Goal: Complete application form

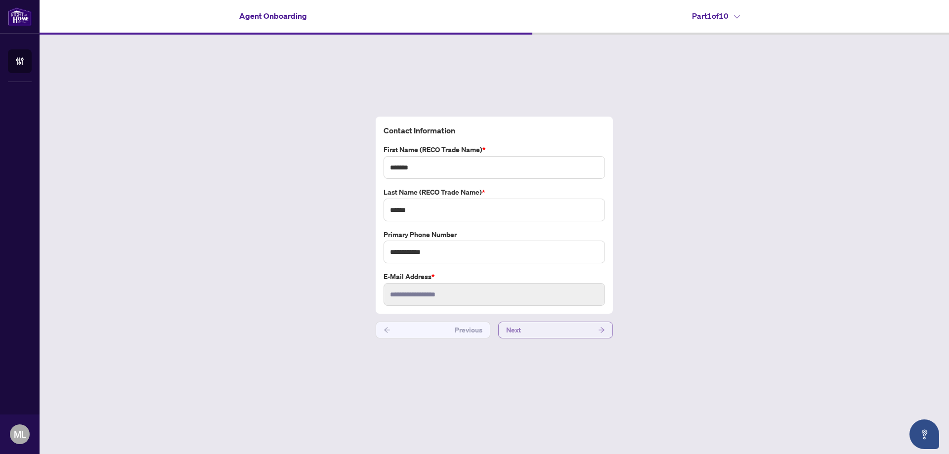
click at [552, 333] on button "Next" at bounding box center [555, 330] width 115 height 17
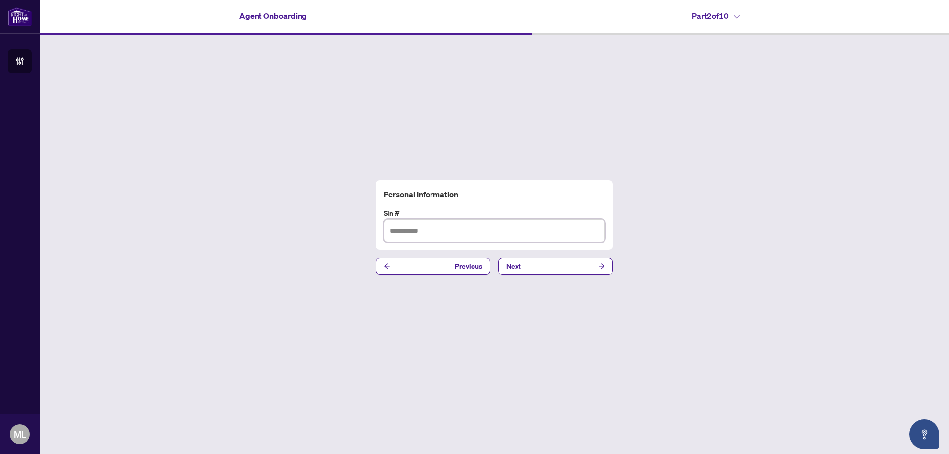
click at [539, 236] on input "text" at bounding box center [494, 230] width 221 height 23
type input "*********"
click at [551, 265] on button "Next" at bounding box center [555, 266] width 115 height 17
click at [543, 234] on input "text" at bounding box center [494, 230] width 221 height 23
type input "**********"
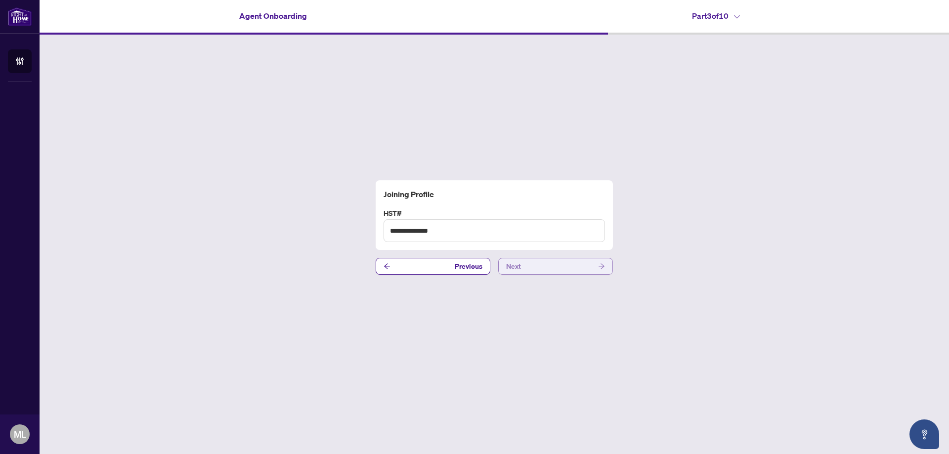
click at [527, 267] on button "Next" at bounding box center [555, 266] width 115 height 17
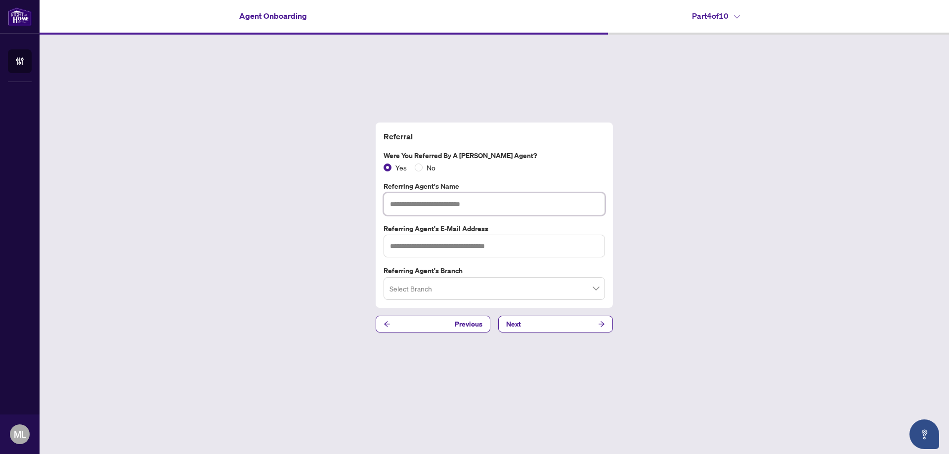
click at [437, 208] on input "text" at bounding box center [494, 204] width 221 height 23
type input "**********"
click at [455, 247] on input "text" at bounding box center [494, 246] width 221 height 23
type input "**********"
click at [596, 287] on span at bounding box center [495, 288] width 210 height 19
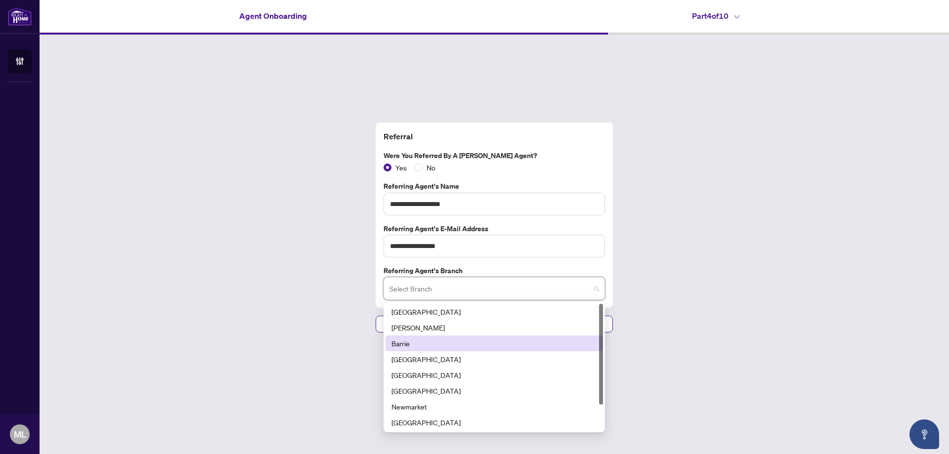
scroll to position [32, 0]
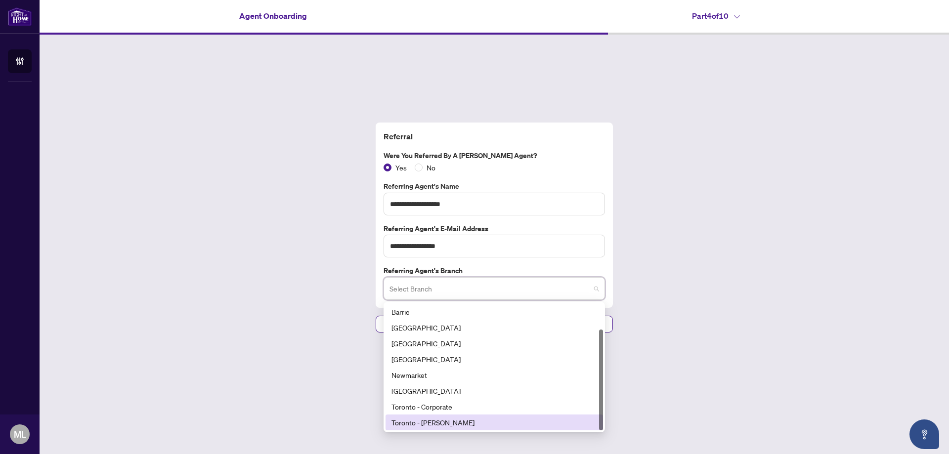
click at [446, 421] on div "Toronto - [PERSON_NAME]" at bounding box center [495, 422] width 206 height 11
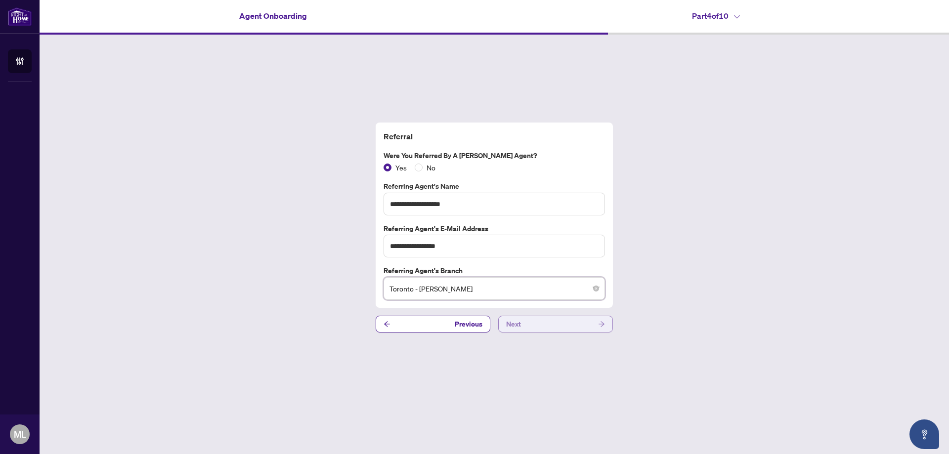
click at [547, 323] on button "Next" at bounding box center [555, 324] width 115 height 17
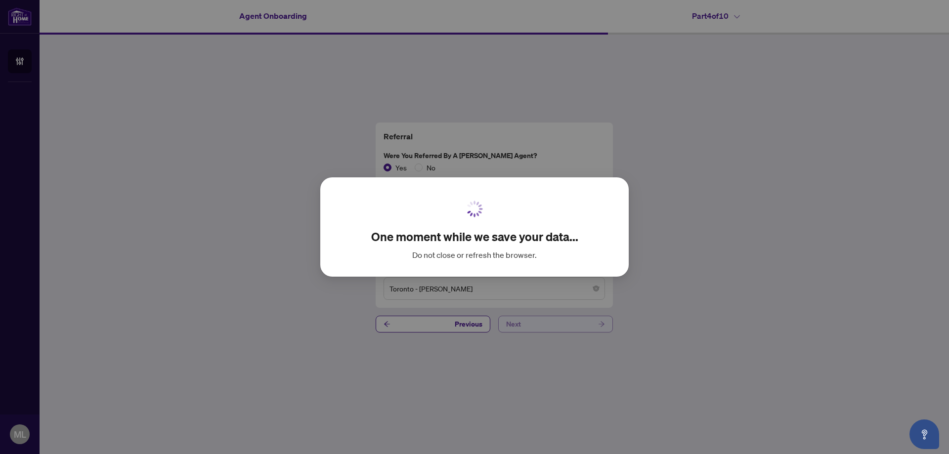
click at [547, 323] on div "One moment while we save your data... Do not close or refresh the browser. Canc…" at bounding box center [474, 227] width 949 height 454
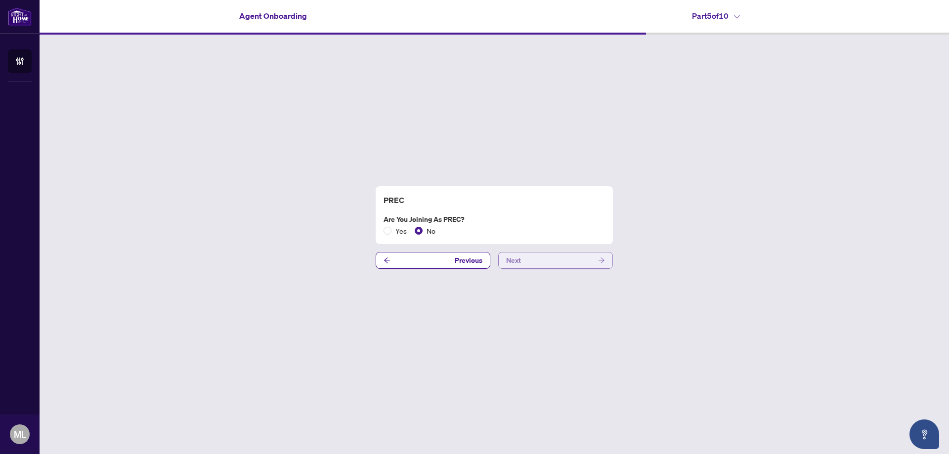
click at [517, 262] on span "Next" at bounding box center [513, 261] width 15 height 16
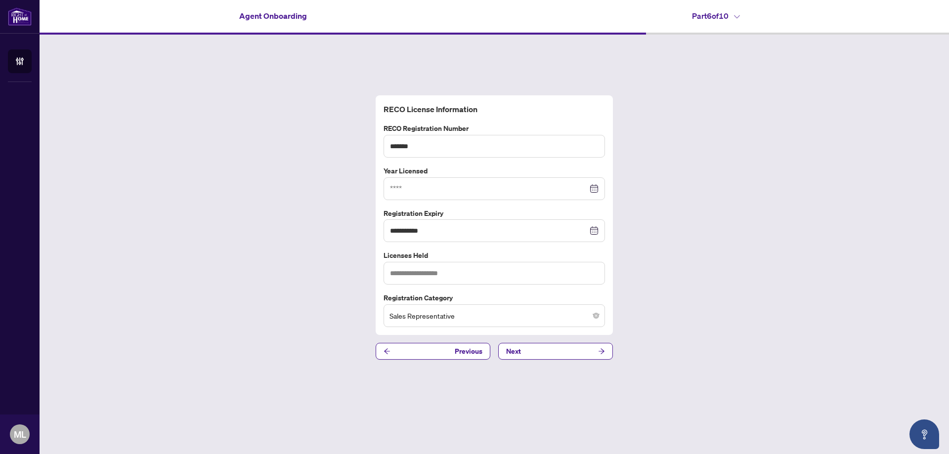
click at [593, 190] on div at bounding box center [494, 188] width 209 height 11
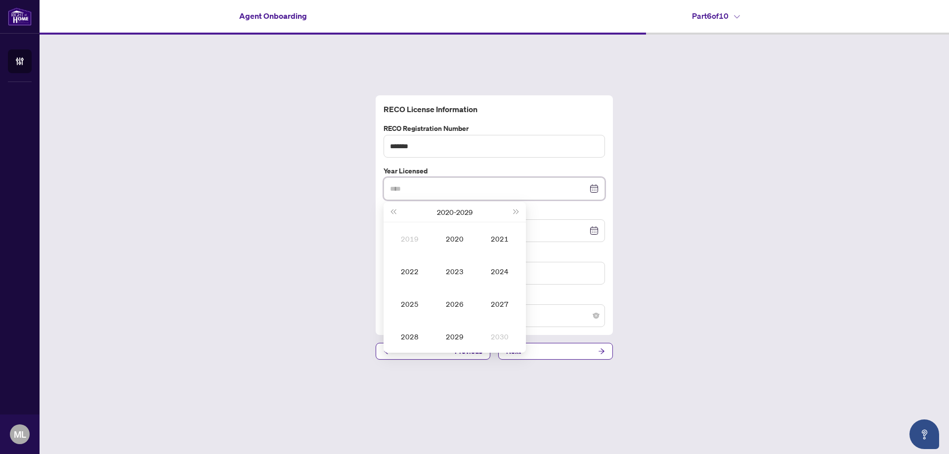
type input "****"
click at [393, 214] on span "Last year (Control + left)" at bounding box center [393, 212] width 5 height 5
type input "****"
click at [454, 334] on div "2019" at bounding box center [455, 337] width 30 height 12
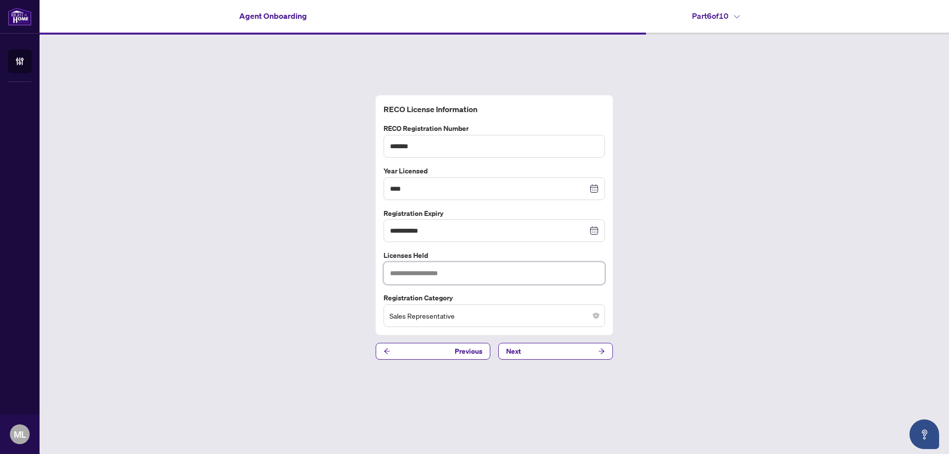
click at [530, 274] on input "text" at bounding box center [494, 273] width 221 height 23
type input "*"
click at [530, 274] on input "text" at bounding box center [494, 273] width 221 height 23
type input "*"
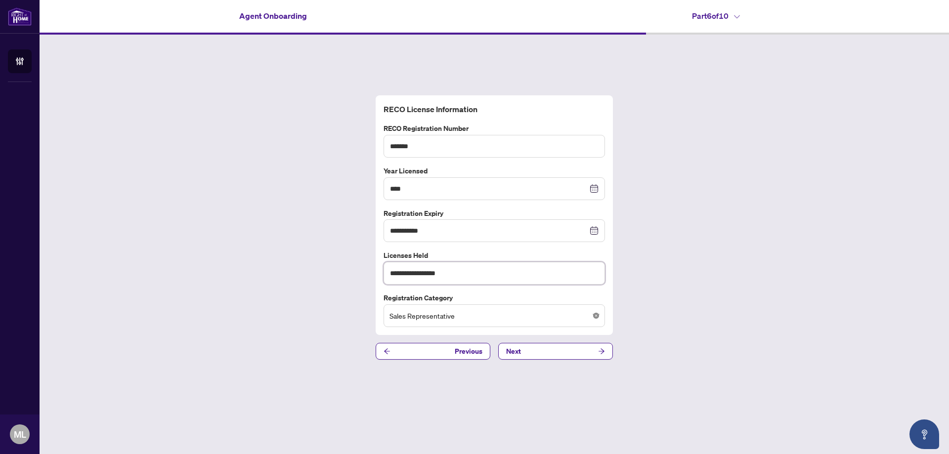
type input "**********"
click at [496, 400] on div "**********" at bounding box center [495, 228] width 910 height 386
click at [469, 316] on input "search" at bounding box center [490, 317] width 201 height 22
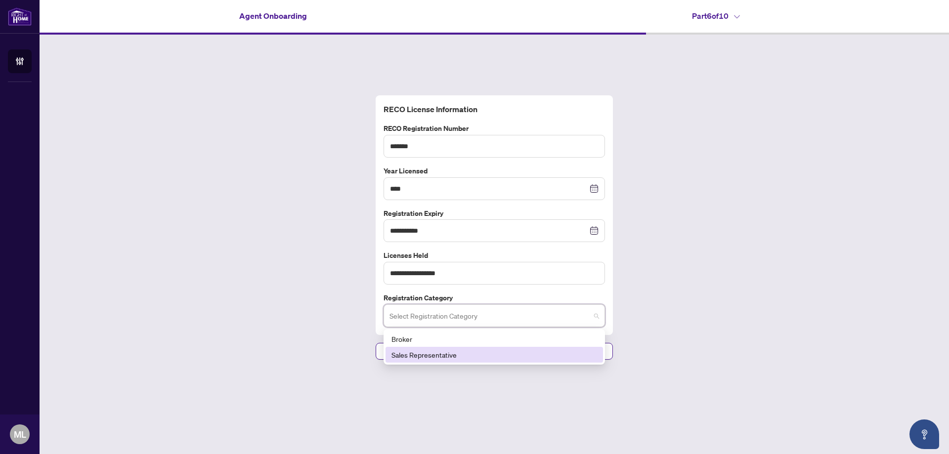
click at [436, 357] on div "Sales Representative" at bounding box center [495, 355] width 206 height 11
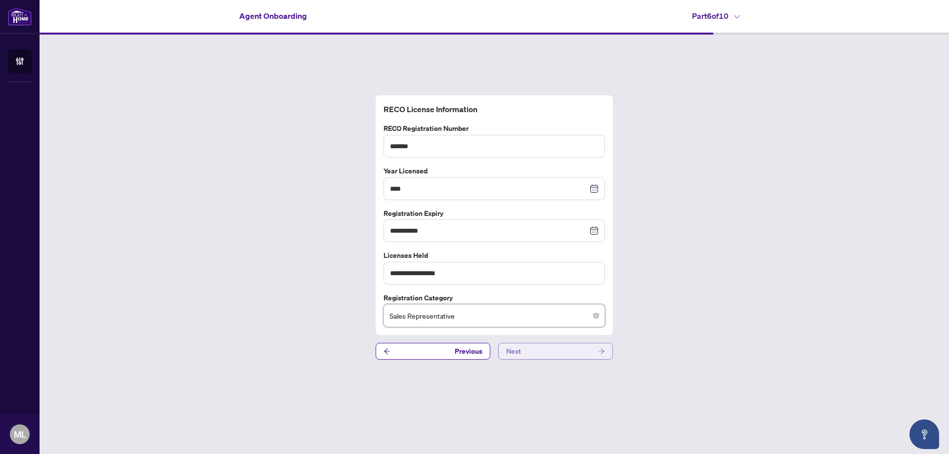
click at [555, 350] on button "Next" at bounding box center [555, 351] width 115 height 17
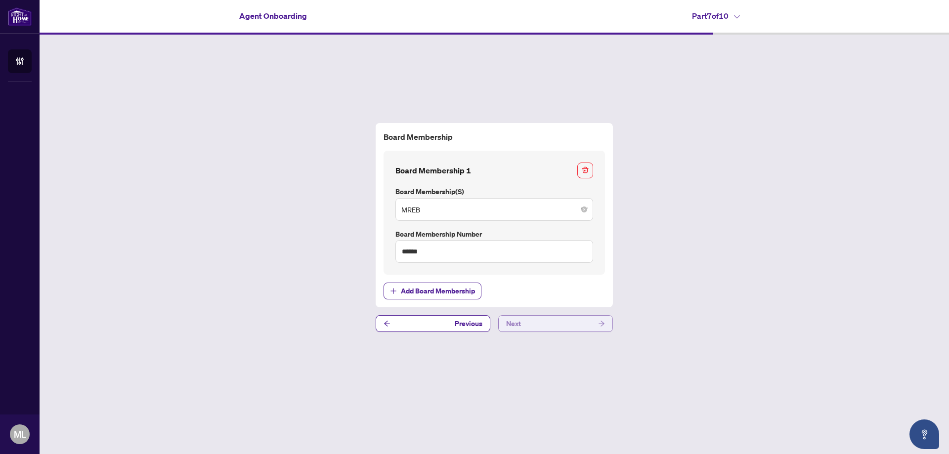
click at [555, 323] on button "Next" at bounding box center [555, 323] width 115 height 17
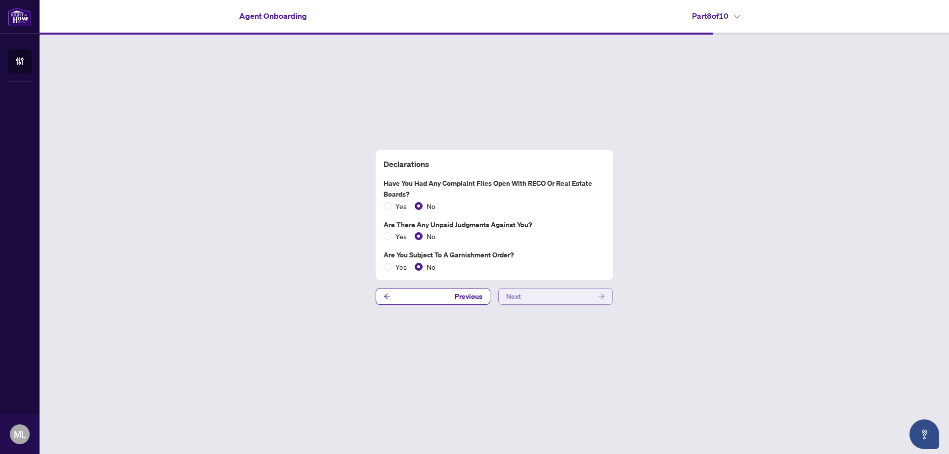
click at [554, 293] on button "Next" at bounding box center [555, 296] width 115 height 17
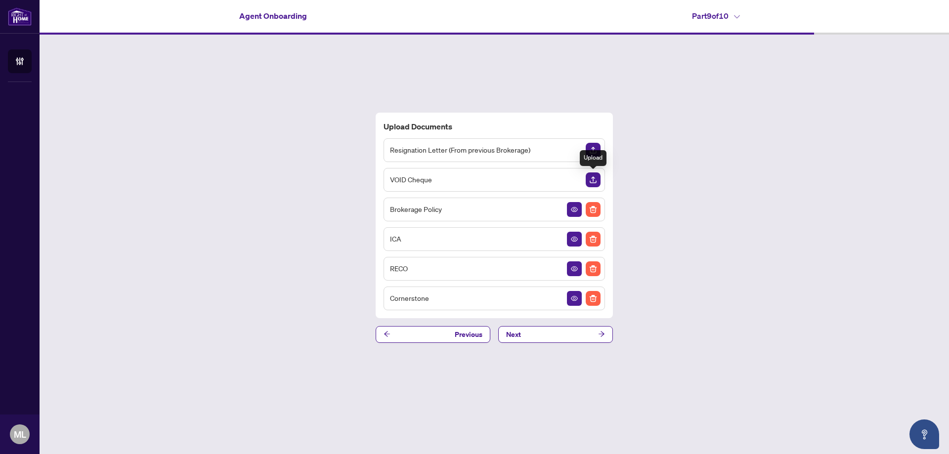
click at [590, 177] on img "Upload Document" at bounding box center [593, 180] width 15 height 15
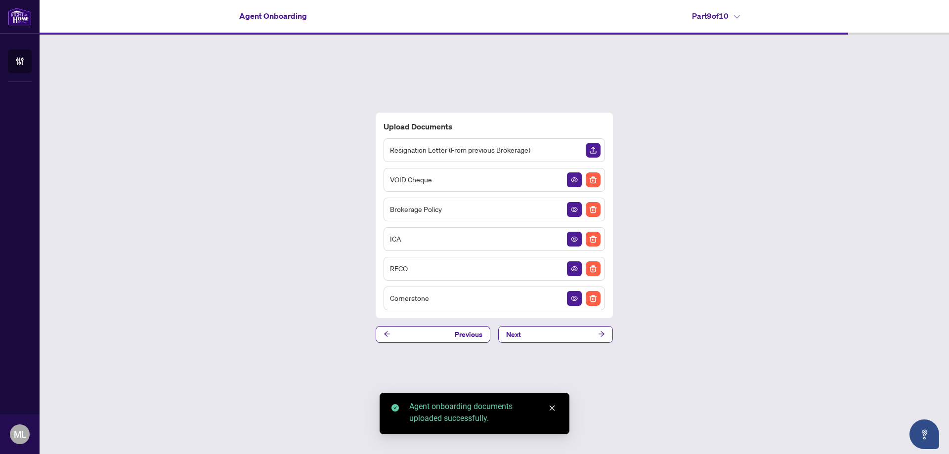
click at [496, 149] on span "Resignation Letter (From previous Brokerage)" at bounding box center [460, 149] width 140 height 11
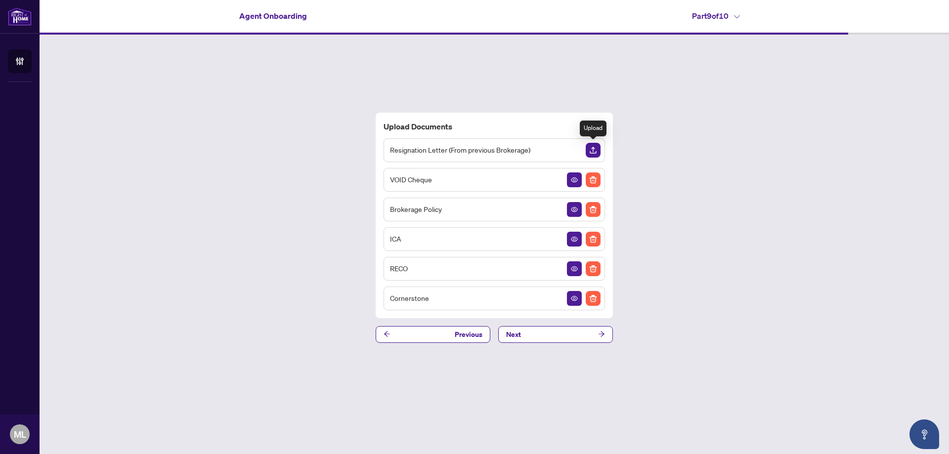
click at [592, 147] on img "Upload Document" at bounding box center [593, 150] width 15 height 15
click at [596, 152] on img "Upload Document" at bounding box center [593, 150] width 15 height 15
click at [573, 211] on div "View Document" at bounding box center [574, 218] width 49 height 16
click at [572, 241] on icon "View Document" at bounding box center [574, 239] width 7 height 5
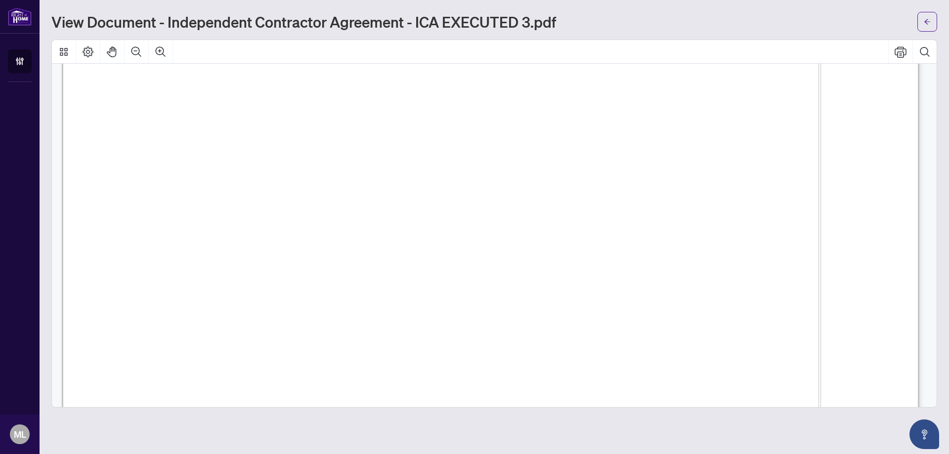
scroll to position [17110, 0]
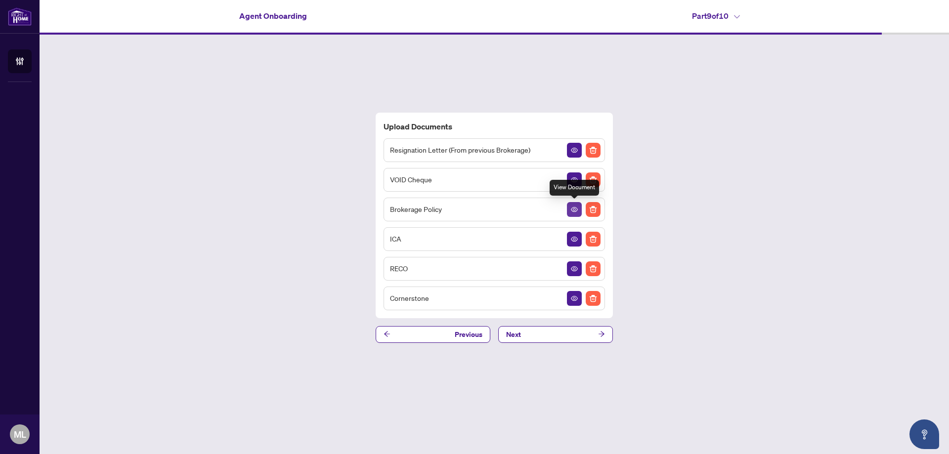
click at [576, 208] on icon "View Document" at bounding box center [574, 209] width 7 height 5
click at [570, 265] on button "button" at bounding box center [574, 269] width 15 height 15
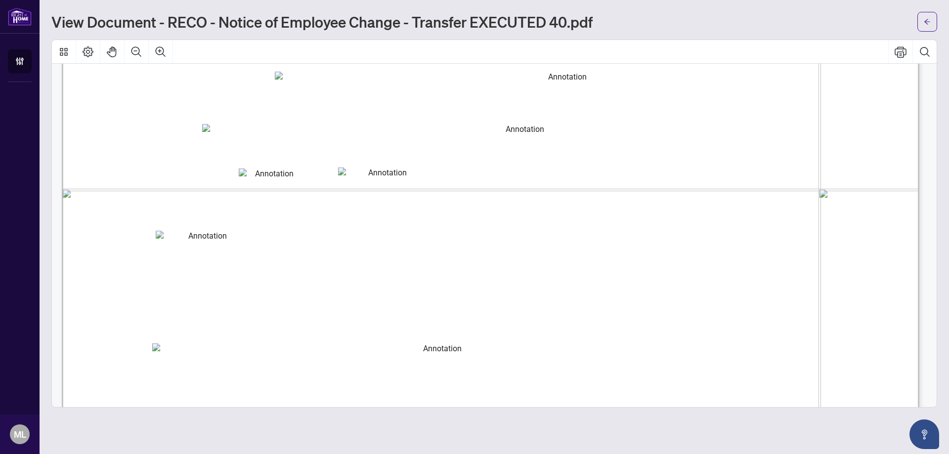
scroll to position [1924, 0]
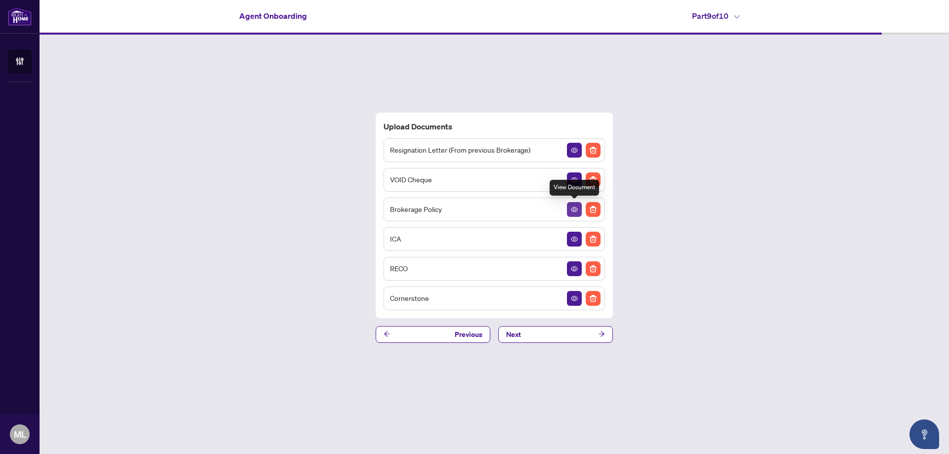
click at [575, 208] on icon "View Document" at bounding box center [574, 209] width 7 height 7
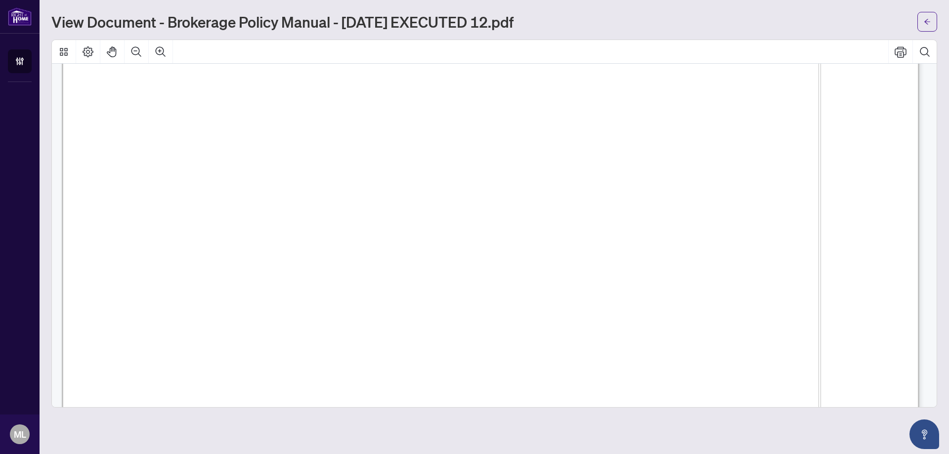
scroll to position [64860, 0]
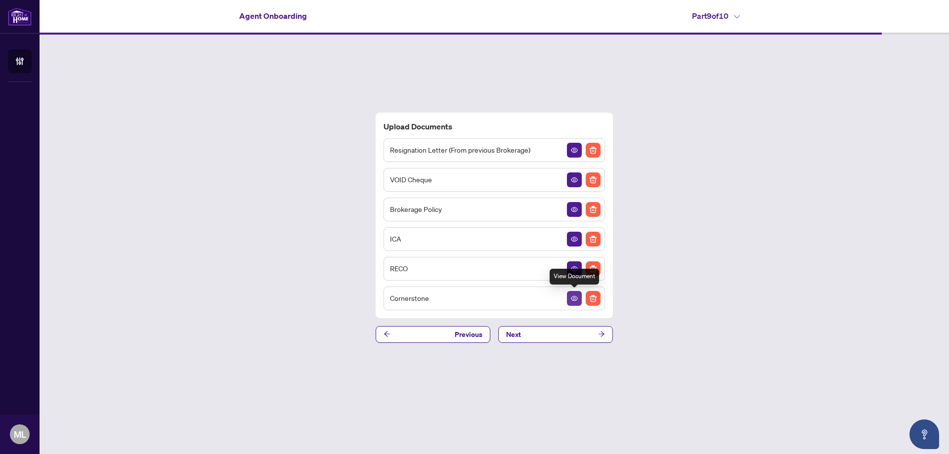
click at [574, 300] on icon "View Document" at bounding box center [574, 298] width 7 height 5
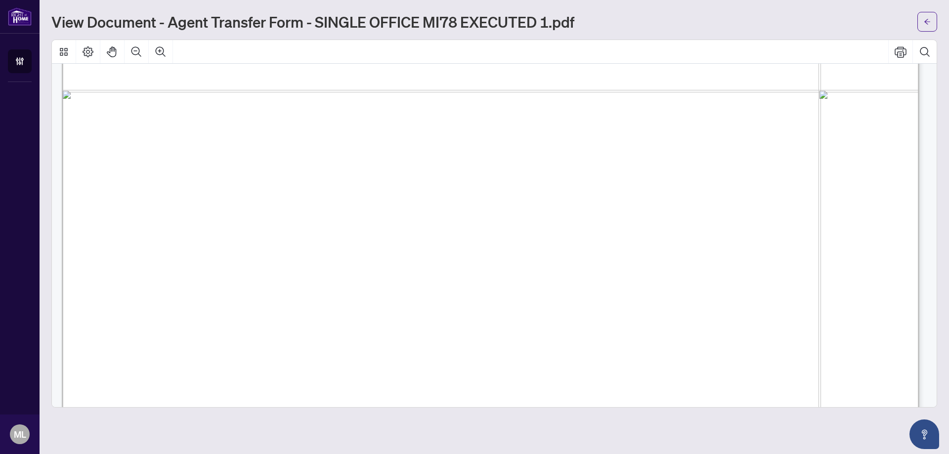
scroll to position [1924, 0]
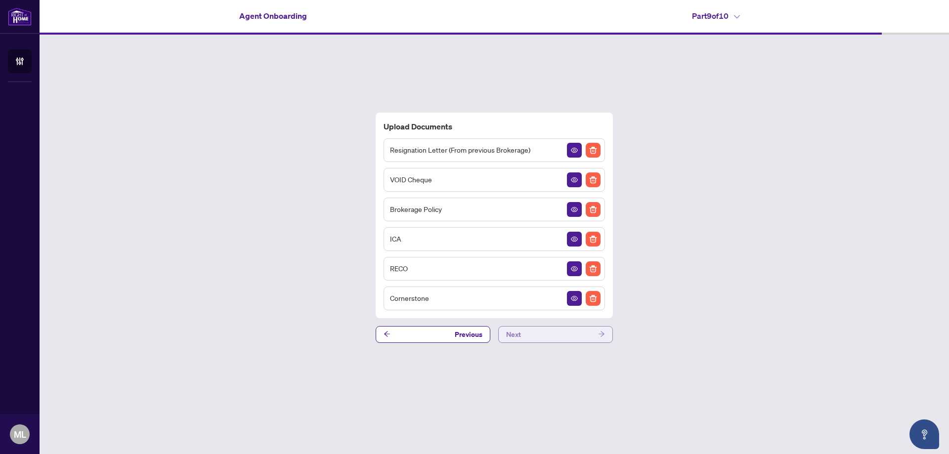
click at [553, 336] on button "Next" at bounding box center [555, 334] width 115 height 17
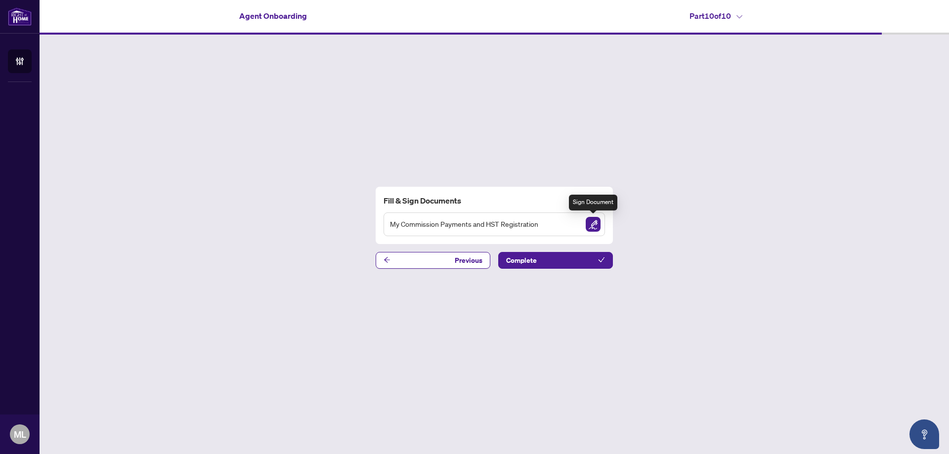
click at [592, 225] on img "Sign Document" at bounding box center [593, 224] width 15 height 15
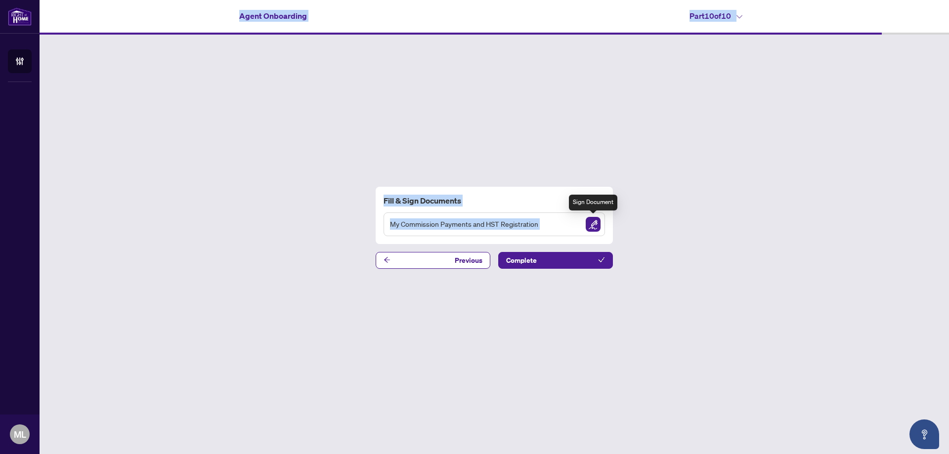
click at [592, 225] on main "Agent Onboarding Part 10 of 10   Fill & Sign Documents My Commission Payments a…" at bounding box center [495, 227] width 910 height 454
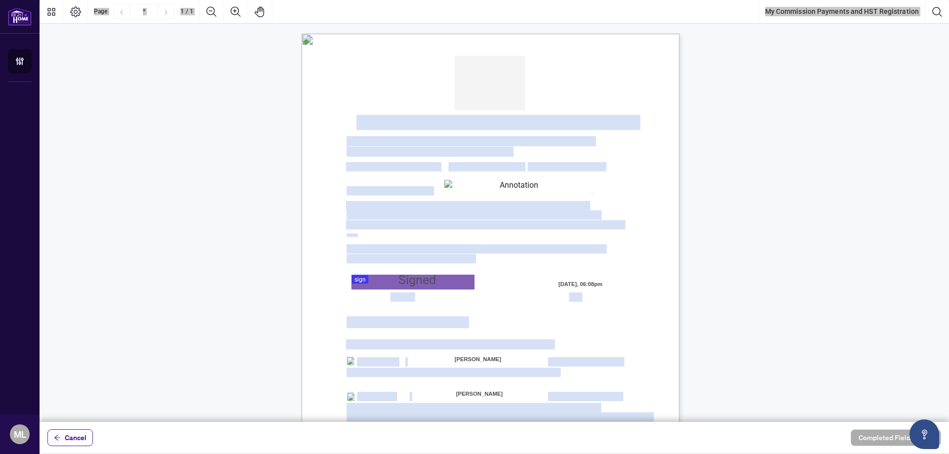
click at [571, 187] on textarea "01K2N82W0617PR3KA8X9DYAB9F" at bounding box center [515, 187] width 142 height 15
click at [559, 188] on textarea "01K2N82W0617PR3KA8X9DYAB9F" at bounding box center [515, 187] width 142 height 15
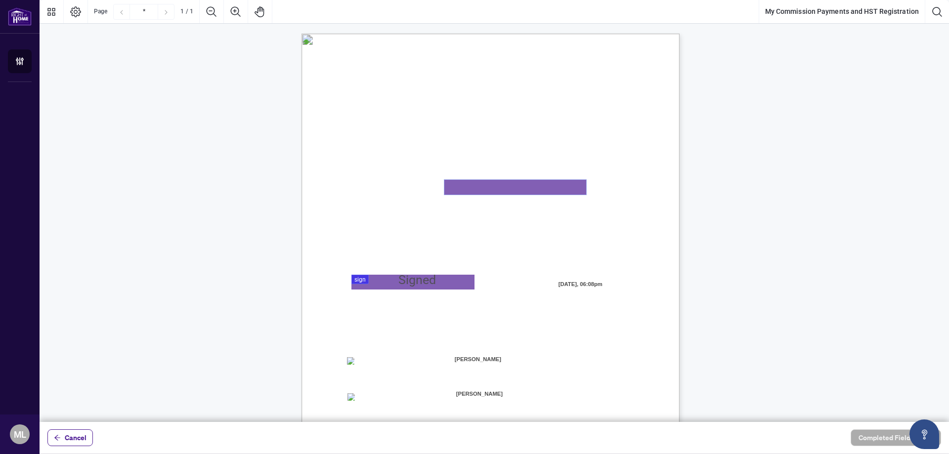
click at [559, 188] on textarea "01K2N82W0617PR3KA8X9DYAB9F" at bounding box center [515, 187] width 142 height 15
type textarea "**********"
click at [467, 320] on span "MY COMMISSION PAYMENTS:" at bounding box center [407, 322] width 120 height 11
click at [434, 281] on div at bounding box center [495, 211] width 910 height 422
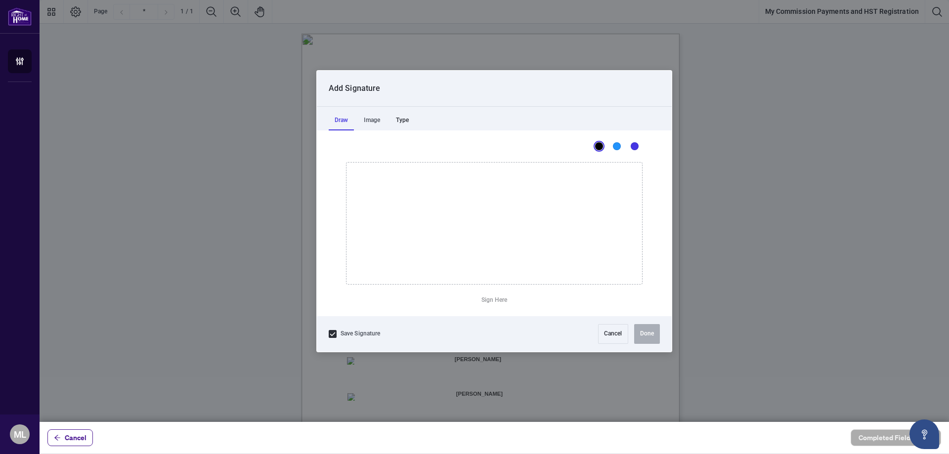
click at [401, 122] on div "Type" at bounding box center [402, 121] width 25 height 20
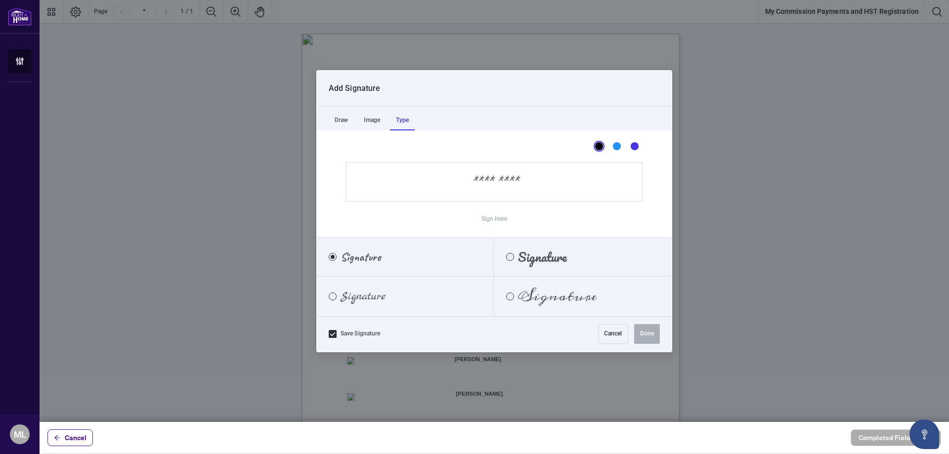
click at [491, 181] on input "Sign Here" at bounding box center [494, 182] width 297 height 40
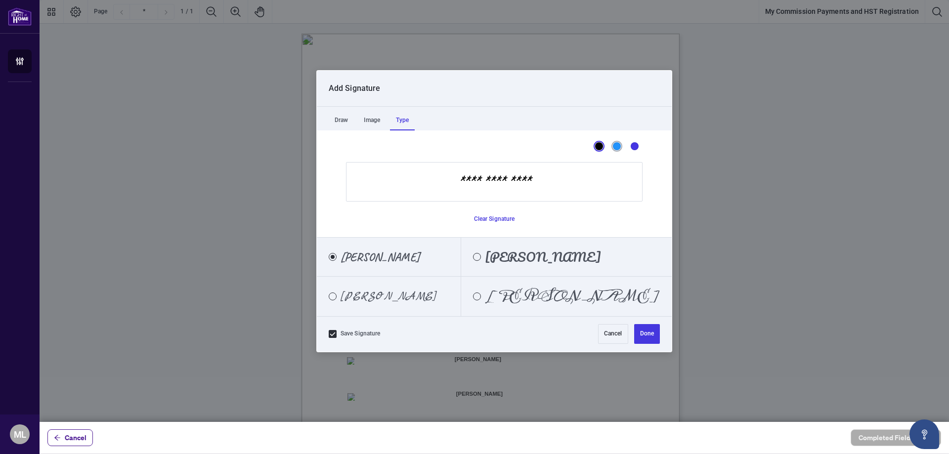
type input "**********"
click at [619, 147] on div "Blue" at bounding box center [617, 146] width 8 height 8
click at [635, 143] on div "Dark Blue" at bounding box center [635, 146] width 8 height 8
click at [618, 146] on div "Blue" at bounding box center [617, 146] width 8 height 8
click at [598, 149] on div "Black" at bounding box center [599, 146] width 8 height 8
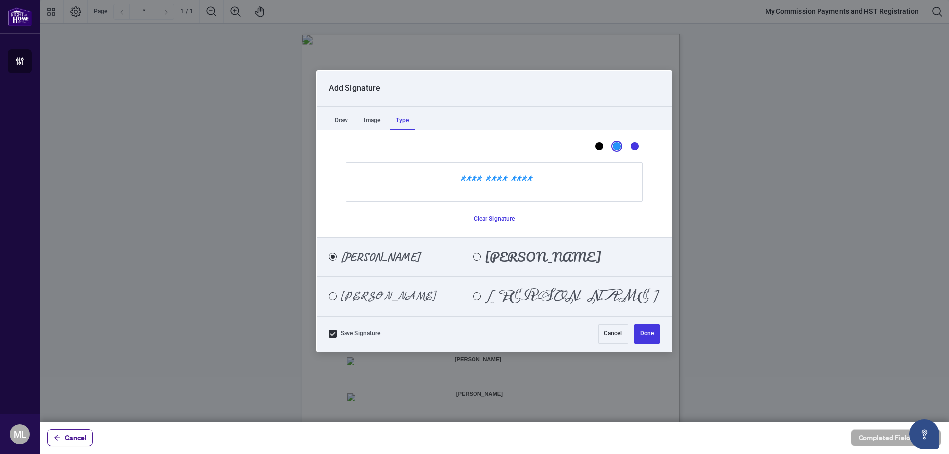
click at [615, 148] on div "Blue" at bounding box center [617, 146] width 8 height 8
click at [634, 148] on div "Dark Blue" at bounding box center [635, 146] width 8 height 8
click at [651, 332] on button "Done" at bounding box center [647, 334] width 26 height 20
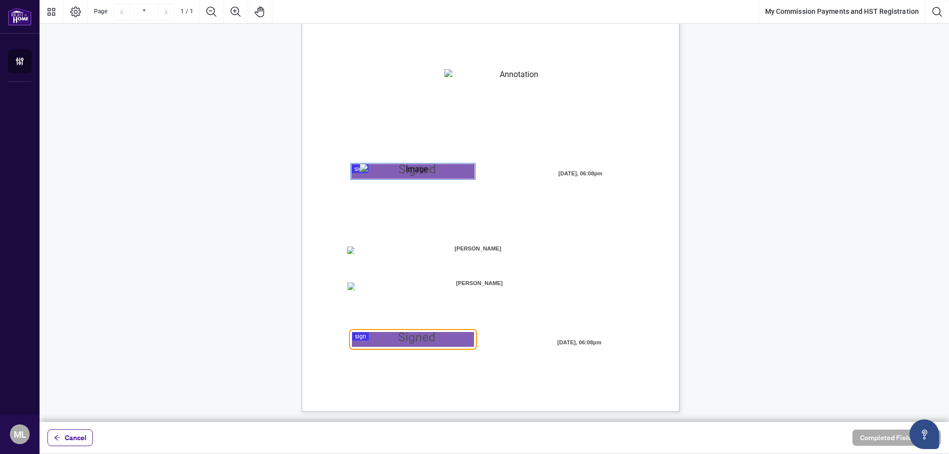
scroll to position [61, 0]
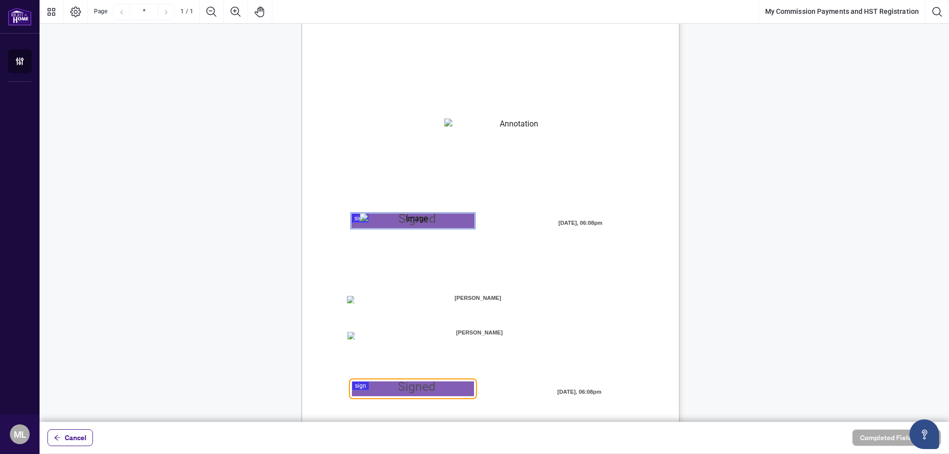
click at [351, 304] on span "☐" at bounding box center [349, 300] width 5 height 8
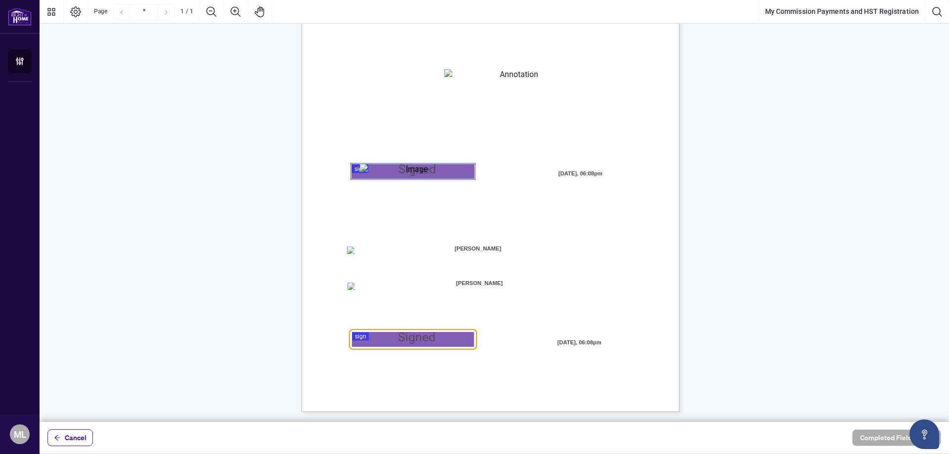
click at [440, 338] on div at bounding box center [495, 211] width 910 height 422
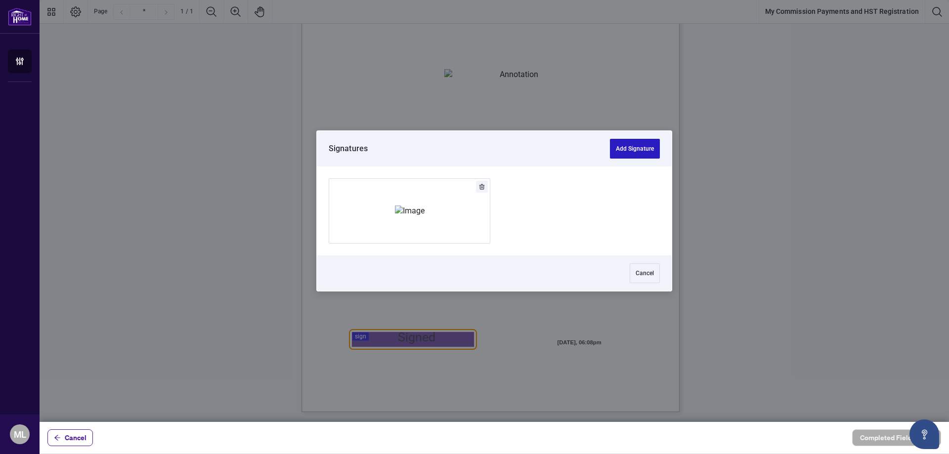
click at [631, 146] on button "Add Signature" at bounding box center [635, 149] width 50 height 20
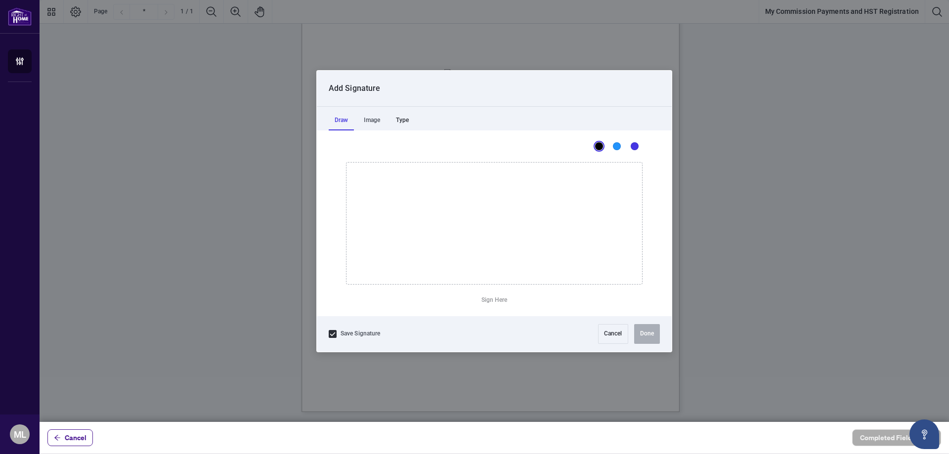
click at [407, 122] on div "Type" at bounding box center [402, 121] width 25 height 20
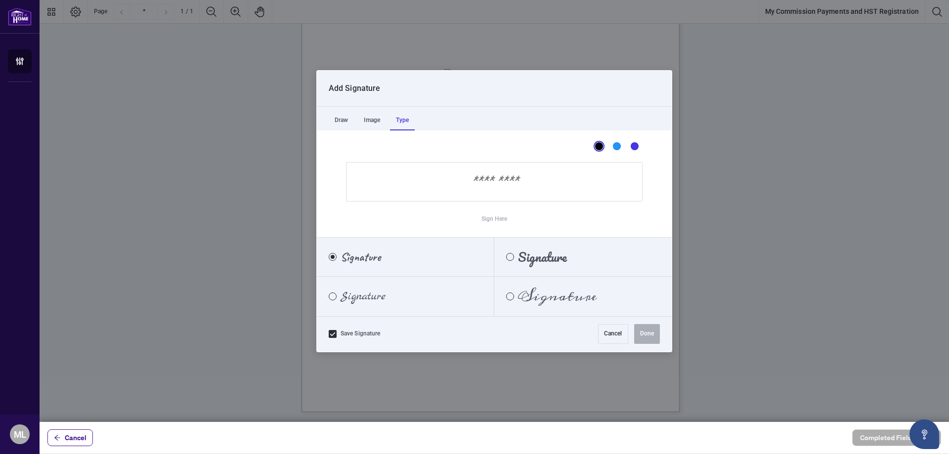
click at [498, 188] on input "Sign Here" at bounding box center [494, 182] width 297 height 40
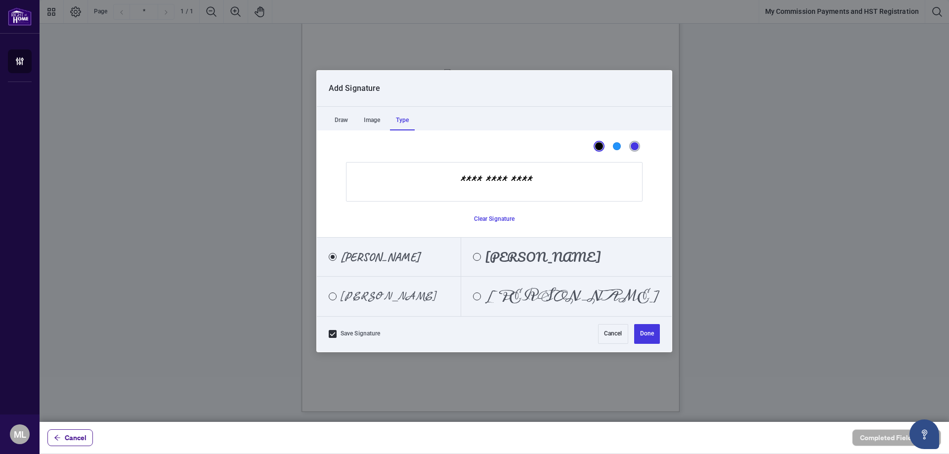
type input "**********"
click at [634, 145] on div "Dark Blue" at bounding box center [635, 146] width 8 height 8
click at [651, 331] on button "Done" at bounding box center [647, 334] width 26 height 20
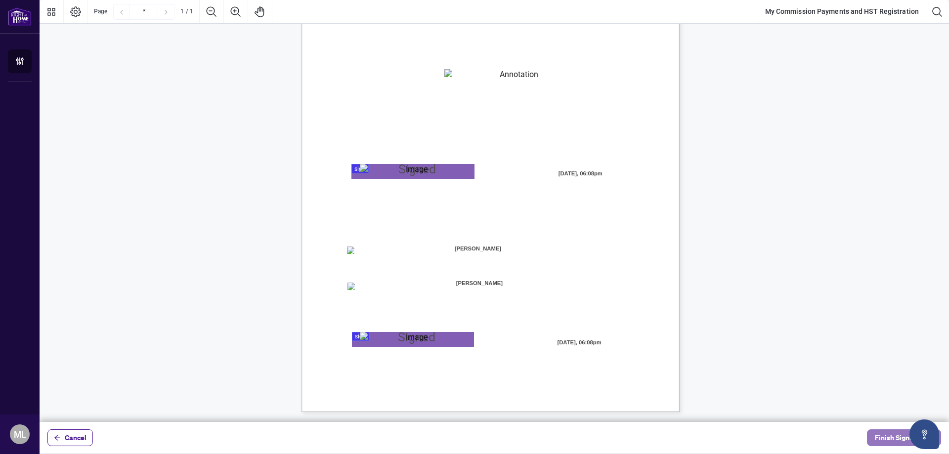
click at [895, 441] on span "Finish Signing" at bounding box center [897, 438] width 44 height 16
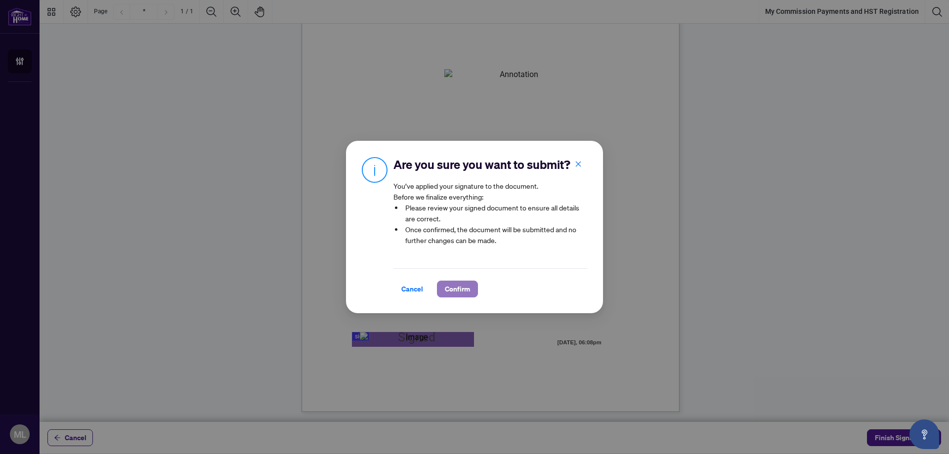
click at [466, 288] on span "Confirm" at bounding box center [457, 289] width 25 height 16
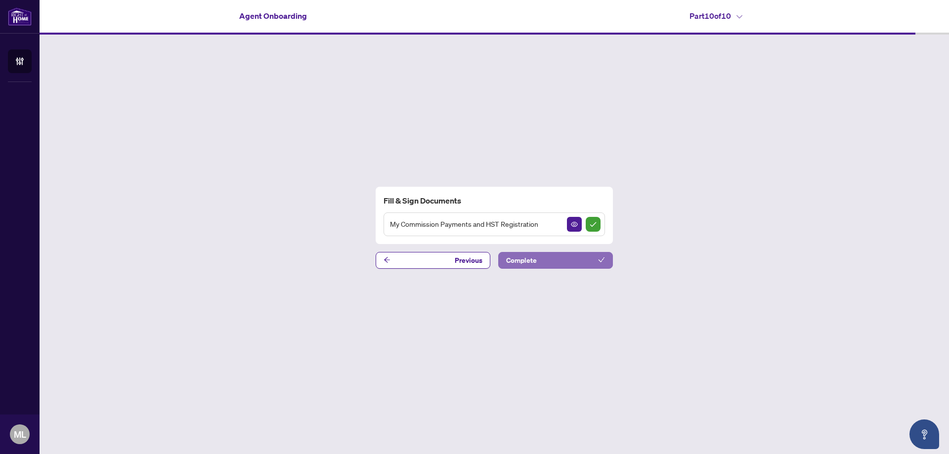
click at [538, 264] on button "Complete" at bounding box center [555, 260] width 115 height 17
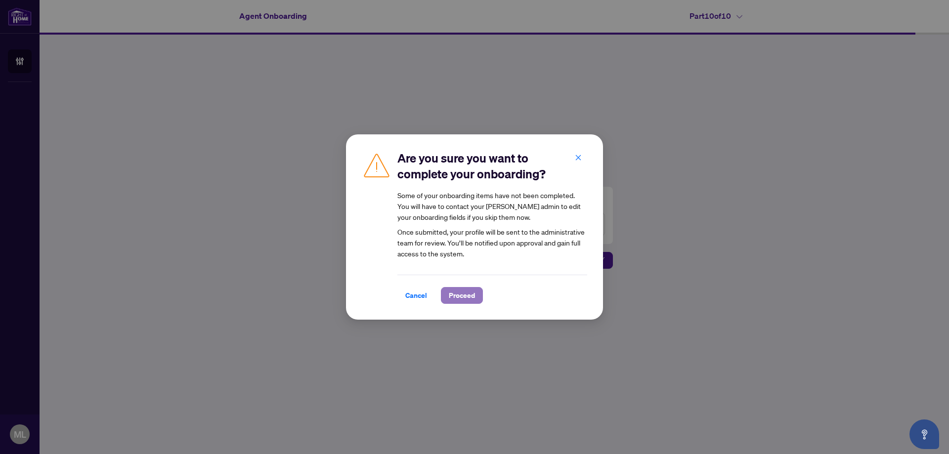
click at [462, 297] on span "Proceed" at bounding box center [462, 296] width 26 height 16
